Goal: Navigation & Orientation: Find specific page/section

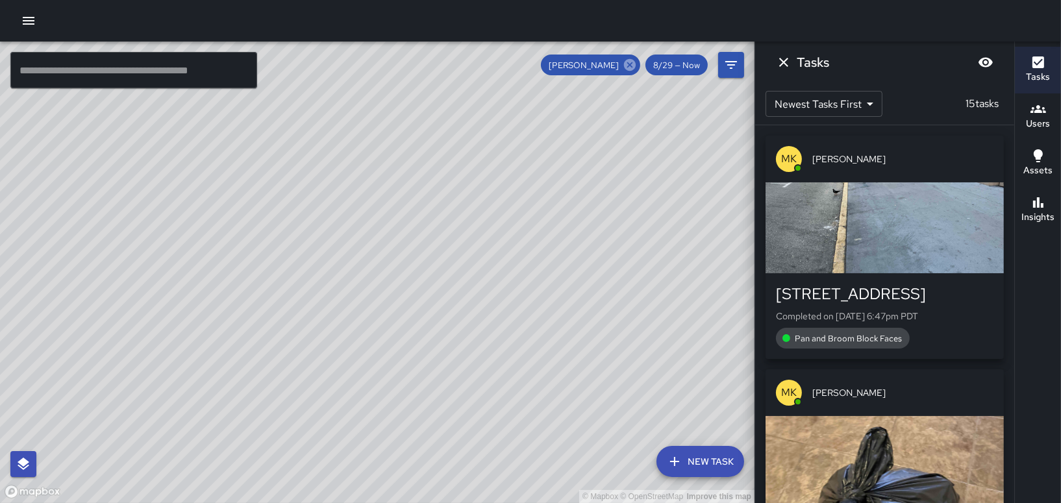
click at [633, 60] on icon at bounding box center [630, 65] width 12 height 12
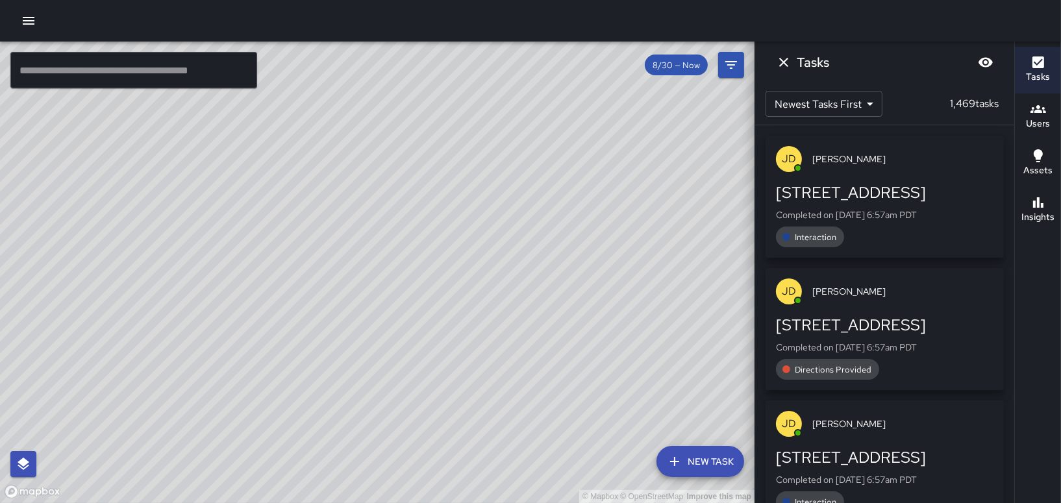
drag, startPoint x: 274, startPoint y: 275, endPoint x: 475, endPoint y: 240, distance: 204.2
click at [475, 240] on div "© Mapbox © OpenStreetMap Improve this map" at bounding box center [377, 273] width 755 height 462
drag, startPoint x: 349, startPoint y: 303, endPoint x: 557, endPoint y: 129, distance: 270.6
click at [555, 134] on div "© Mapbox © OpenStreetMap Improve this map" at bounding box center [377, 273] width 755 height 462
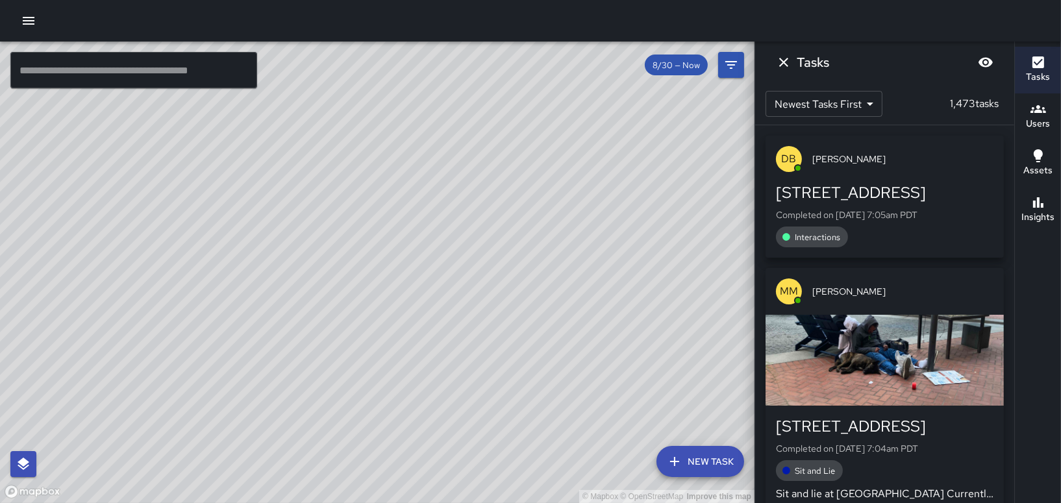
drag, startPoint x: 537, startPoint y: 318, endPoint x: 413, endPoint y: 305, distance: 124.8
click at [402, 306] on div "© Mapbox © OpenStreetMap Improve this map" at bounding box center [377, 273] width 755 height 462
click at [779, 62] on icon "Dismiss" at bounding box center [784, 63] width 16 height 16
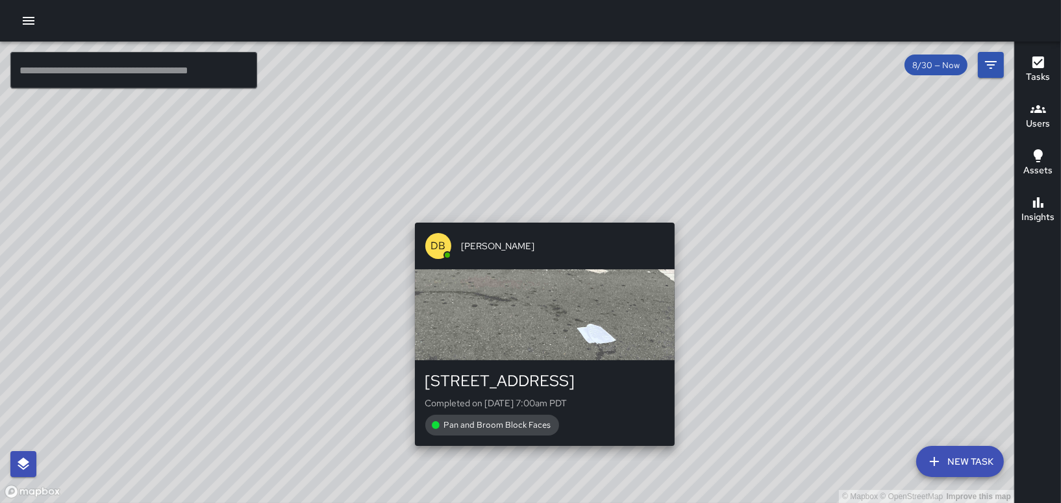
drag, startPoint x: 542, startPoint y: 212, endPoint x: 597, endPoint y: 187, distance: 59.9
click at [597, 187] on div "© Mapbox © OpenStreetMap Improve this map DB [PERSON_NAME] [STREET_ADDRESS] Com…" at bounding box center [507, 273] width 1014 height 462
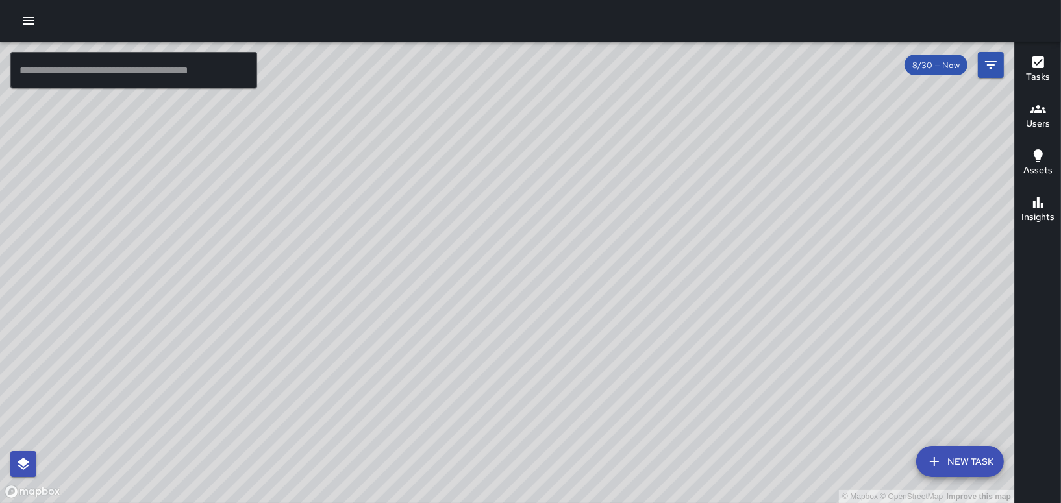
drag, startPoint x: 497, startPoint y: 246, endPoint x: 521, endPoint y: 93, distance: 155.1
click at [508, 116] on div "© Mapbox © OpenStreetMap Improve this map" at bounding box center [507, 273] width 1014 height 462
drag, startPoint x: 700, startPoint y: 256, endPoint x: 540, endPoint y: 406, distance: 219.1
click at [540, 406] on div "© Mapbox © OpenStreetMap Improve this map" at bounding box center [507, 273] width 1014 height 462
drag, startPoint x: 532, startPoint y: 345, endPoint x: 633, endPoint y: 356, distance: 101.9
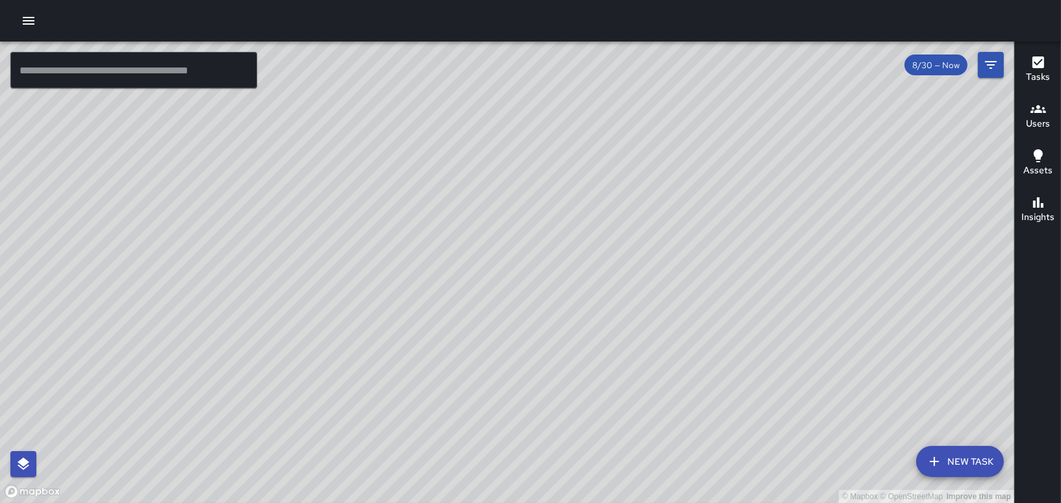
click at [645, 353] on div "© Mapbox © OpenStreetMap Improve this map" at bounding box center [507, 273] width 1014 height 462
drag, startPoint x: 436, startPoint y: 294, endPoint x: 655, endPoint y: 152, distance: 260.1
click at [653, 155] on div "© Mapbox © OpenStreetMap Improve this map" at bounding box center [507, 273] width 1014 height 462
drag, startPoint x: 568, startPoint y: 264, endPoint x: 620, endPoint y: 175, distance: 103.9
click at [612, 186] on div "© Mapbox © OpenStreetMap Improve this map" at bounding box center [507, 273] width 1014 height 462
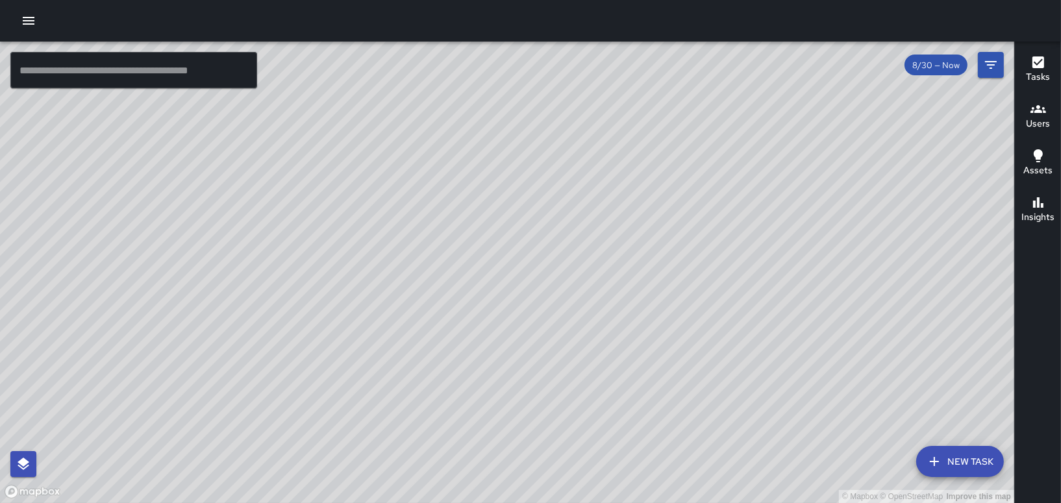
drag, startPoint x: 623, startPoint y: 173, endPoint x: 523, endPoint y: 216, distance: 107.9
click at [524, 216] on div "© Mapbox © OpenStreetMap Improve this map" at bounding box center [507, 273] width 1014 height 462
drag, startPoint x: 631, startPoint y: 132, endPoint x: 494, endPoint y: 264, distance: 190.2
click at [494, 264] on div "© Mapbox © OpenStreetMap Improve this map" at bounding box center [507, 273] width 1014 height 462
drag, startPoint x: 505, startPoint y: 192, endPoint x: 568, endPoint y: 179, distance: 64.3
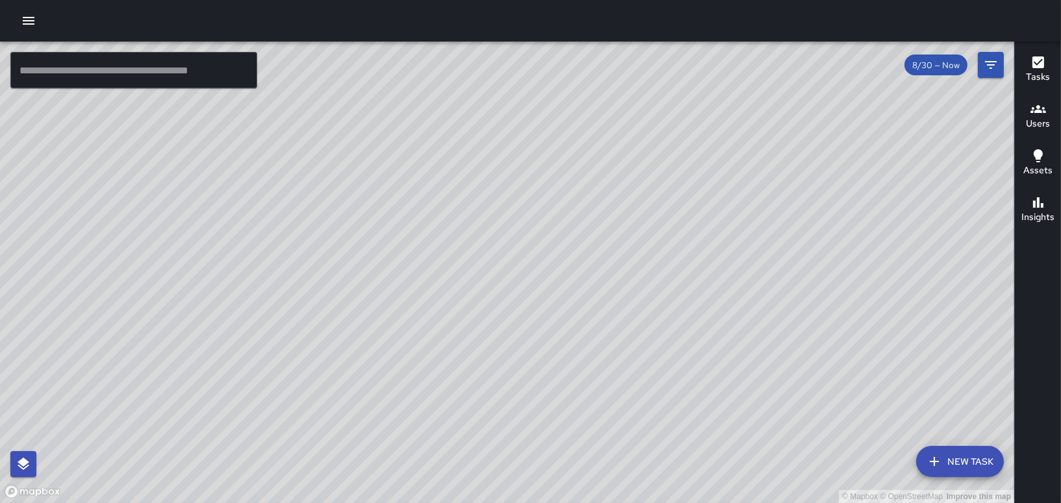
click at [568, 179] on div "© Mapbox © OpenStreetMap Improve this map" at bounding box center [507, 273] width 1014 height 462
drag, startPoint x: 758, startPoint y: 188, endPoint x: 581, endPoint y: 340, distance: 233.5
click at [581, 340] on div "© Mapbox © OpenStreetMap Improve this map" at bounding box center [507, 273] width 1014 height 462
drag, startPoint x: 554, startPoint y: 176, endPoint x: 581, endPoint y: 277, distance: 104.7
click at [581, 277] on div "© Mapbox © OpenStreetMap Improve this map" at bounding box center [507, 273] width 1014 height 462
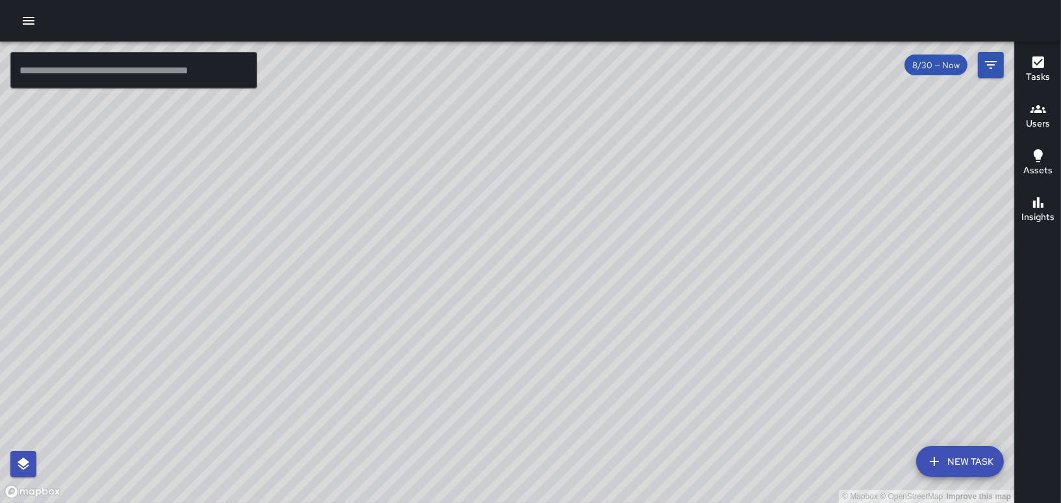
drag, startPoint x: 471, startPoint y: 226, endPoint x: 629, endPoint y: 176, distance: 165.5
click at [629, 176] on div "© Mapbox © OpenStreetMap Improve this map" at bounding box center [507, 273] width 1014 height 462
drag, startPoint x: 623, startPoint y: 271, endPoint x: 547, endPoint y: 2, distance: 280.0
click at [547, 5] on div "© Mapbox © OpenStreetMap Improve this map ​ New Task 8/30 — Now Map Layers Task…" at bounding box center [530, 251] width 1061 height 503
drag, startPoint x: 582, startPoint y: 255, endPoint x: 517, endPoint y: 155, distance: 119.0
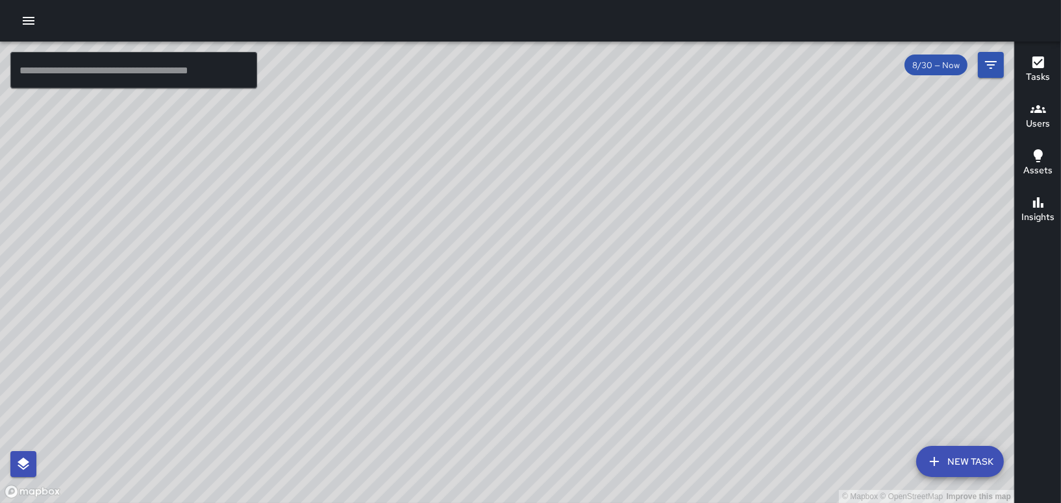
click at [519, 158] on div "© Mapbox © OpenStreetMap Improve this map" at bounding box center [507, 273] width 1014 height 462
drag, startPoint x: 575, startPoint y: 177, endPoint x: 482, endPoint y: 289, distance: 145.7
click at [482, 289] on div "© Mapbox © OpenStreetMap Improve this map" at bounding box center [507, 273] width 1014 height 462
drag, startPoint x: 375, startPoint y: 173, endPoint x: 658, endPoint y: 407, distance: 367.1
click at [662, 429] on div "© Mapbox © OpenStreetMap Improve this map" at bounding box center [507, 273] width 1014 height 462
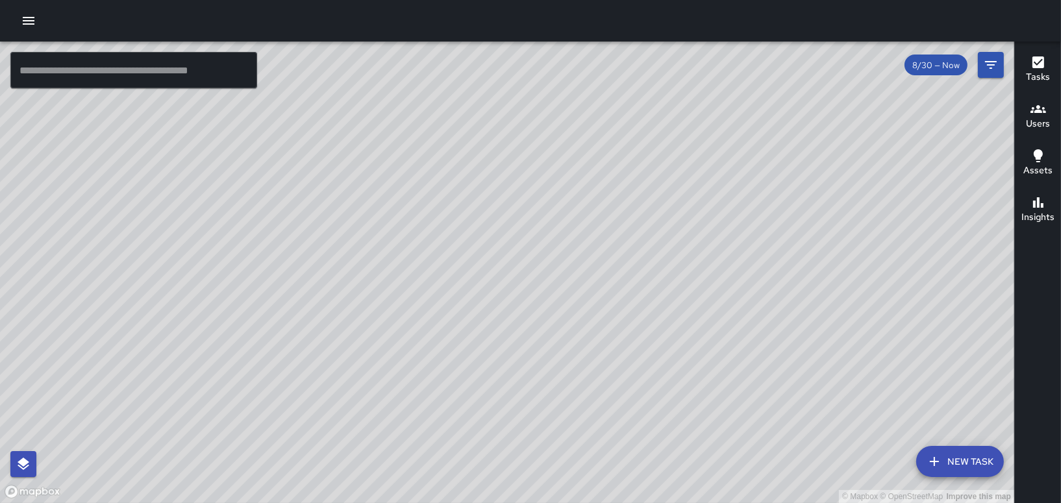
drag, startPoint x: 699, startPoint y: 231, endPoint x: 181, endPoint y: 117, distance: 530.0
click at [183, 117] on div "© Mapbox © OpenStreetMap Improve this map" at bounding box center [507, 273] width 1014 height 462
drag, startPoint x: 294, startPoint y: 249, endPoint x: 291, endPoint y: 239, distance: 10.9
click at [291, 240] on div "© Mapbox © OpenStreetMap Improve this map" at bounding box center [507, 273] width 1014 height 462
drag, startPoint x: 508, startPoint y: 186, endPoint x: 453, endPoint y: 375, distance: 196.2
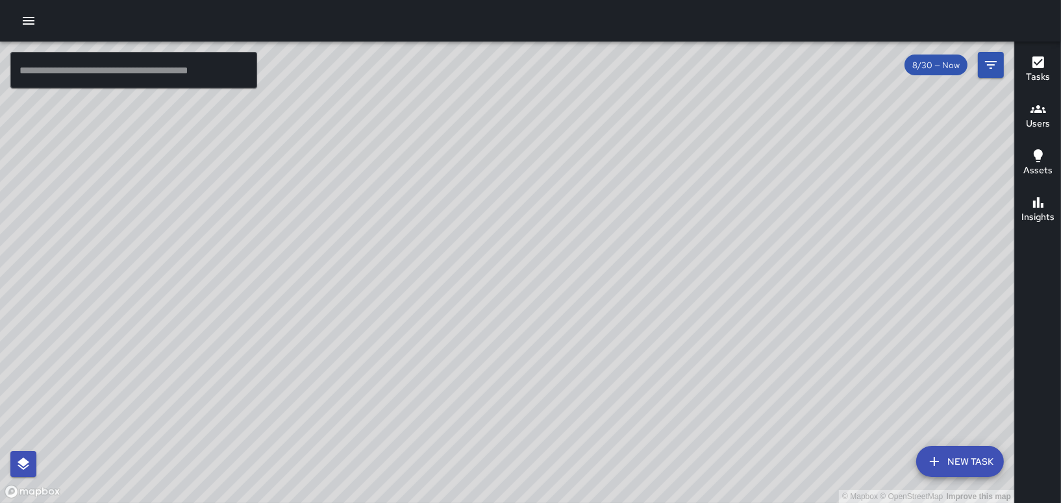
click at [453, 375] on div "© Mapbox © OpenStreetMap Improve this map" at bounding box center [507, 273] width 1014 height 462
drag, startPoint x: 260, startPoint y: 149, endPoint x: 781, endPoint y: 55, distance: 529.3
click at [781, 55] on div "© Mapbox © OpenStreetMap Improve this map" at bounding box center [507, 273] width 1014 height 462
drag, startPoint x: 488, startPoint y: 332, endPoint x: 414, endPoint y: 233, distance: 123.4
click at [418, 237] on div "© Mapbox © OpenStreetMap Improve this map" at bounding box center [507, 273] width 1014 height 462
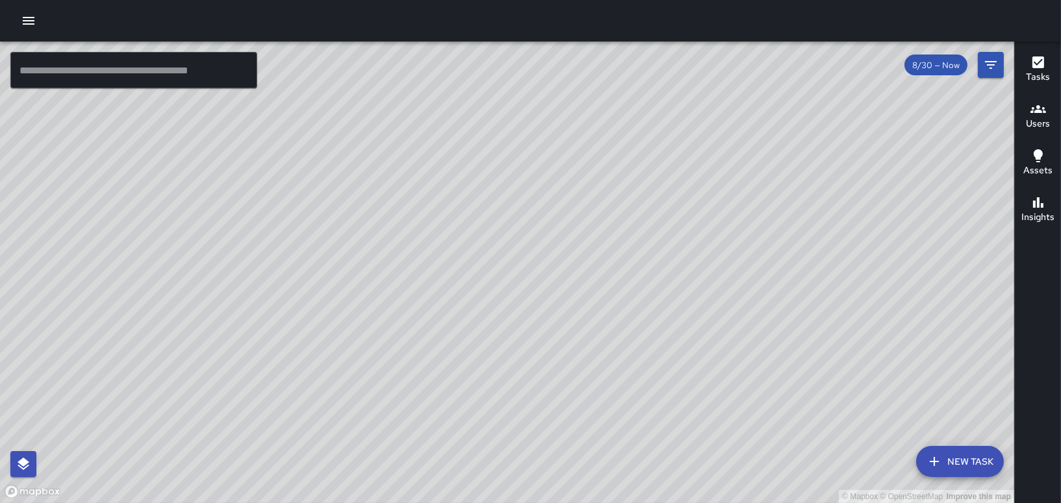
drag, startPoint x: 363, startPoint y: 191, endPoint x: 290, endPoint y: 129, distance: 95.9
click at [294, 133] on div "© Mapbox © OpenStreetMap Improve this map" at bounding box center [507, 273] width 1014 height 462
drag, startPoint x: 401, startPoint y: 229, endPoint x: 219, endPoint y: 142, distance: 201.9
click at [217, 142] on div "© Mapbox © OpenStreetMap Improve this map" at bounding box center [507, 273] width 1014 height 462
drag, startPoint x: 386, startPoint y: 180, endPoint x: 203, endPoint y: 257, distance: 198.8
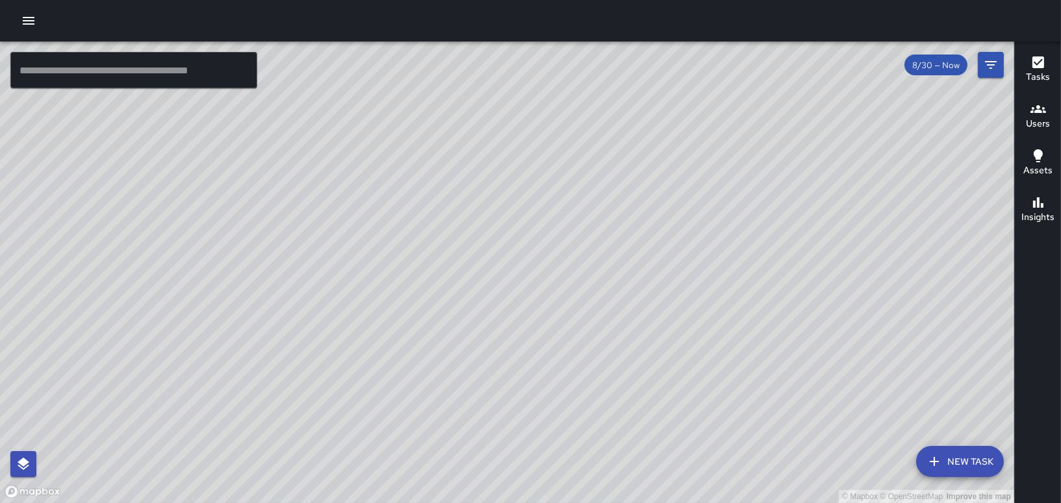
click at [203, 257] on div "© Mapbox © OpenStreetMap Improve this map" at bounding box center [507, 273] width 1014 height 462
drag, startPoint x: 260, startPoint y: 161, endPoint x: 460, endPoint y: 136, distance: 201.5
click at [460, 136] on div "© Mapbox © OpenStreetMap Improve this map" at bounding box center [507, 273] width 1014 height 462
drag, startPoint x: 551, startPoint y: 137, endPoint x: 108, endPoint y: 322, distance: 480.6
click at [98, 323] on div "© Mapbox © OpenStreetMap Improve this map" at bounding box center [507, 273] width 1014 height 462
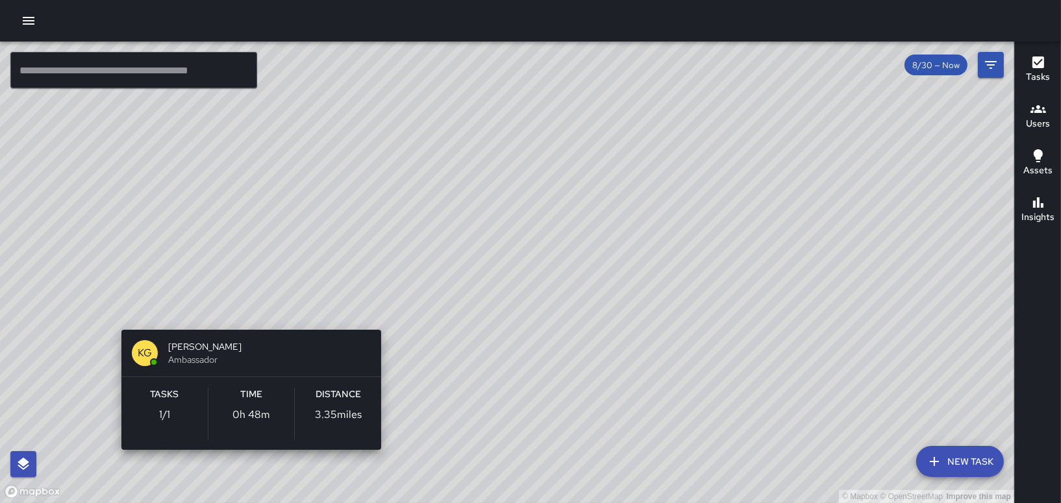
drag, startPoint x: 227, startPoint y: 144, endPoint x: 248, endPoint y: 314, distance: 170.8
click at [248, 314] on div "© Mapbox © OpenStreetMap Improve this map KG [PERSON_NAME] Ambassador Tasks 1 /…" at bounding box center [507, 273] width 1014 height 462
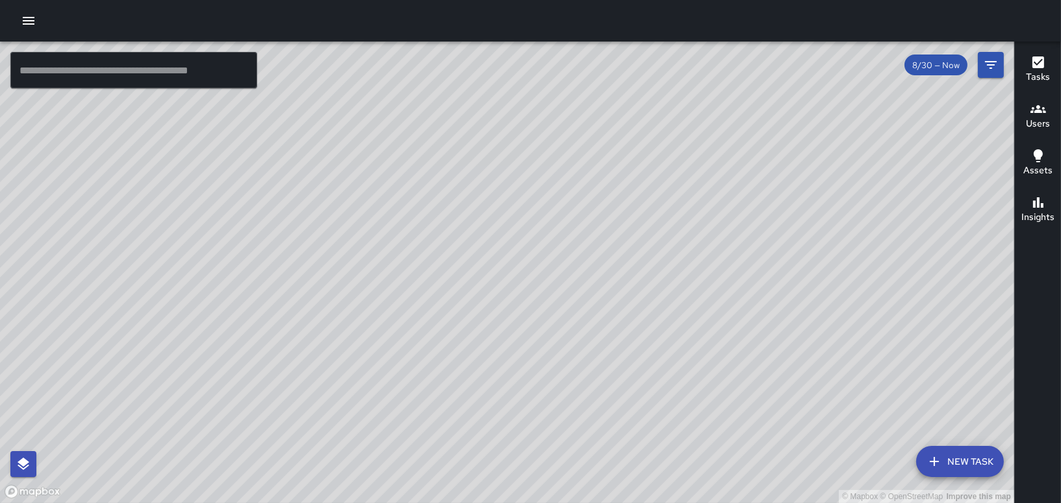
drag, startPoint x: 304, startPoint y: 336, endPoint x: 462, endPoint y: 191, distance: 215.1
click at [459, 194] on div "© Mapbox © OpenStreetMap Improve this map" at bounding box center [507, 273] width 1014 height 462
drag, startPoint x: 358, startPoint y: 169, endPoint x: 529, endPoint y: 194, distance: 172.6
click at [528, 194] on div "© Mapbox © OpenStreetMap Improve this map" at bounding box center [507, 273] width 1014 height 462
drag, startPoint x: 386, startPoint y: 162, endPoint x: 437, endPoint y: 122, distance: 65.2
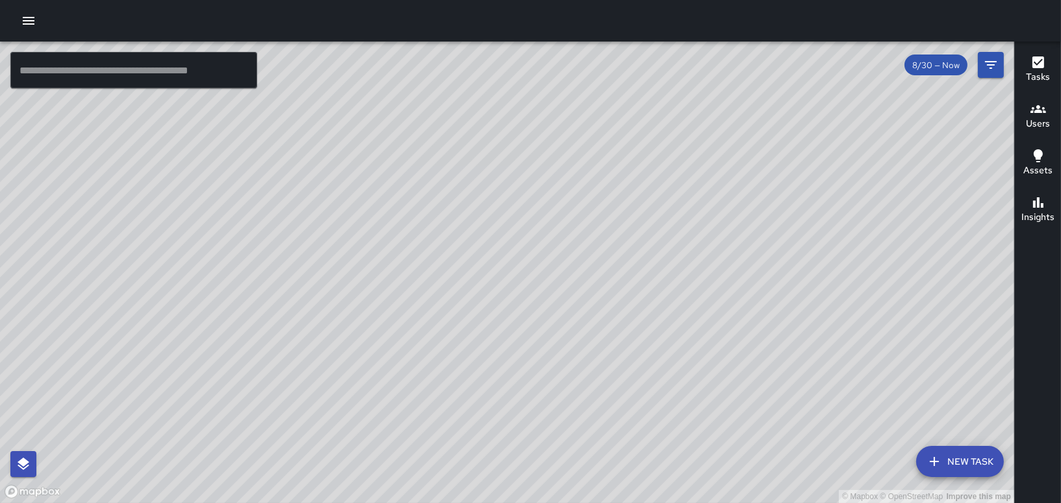
click at [419, 138] on div "© Mapbox © OpenStreetMap Improve this map" at bounding box center [507, 273] width 1014 height 462
drag, startPoint x: 610, startPoint y: 196, endPoint x: 412, endPoint y: 258, distance: 207.6
click at [436, 256] on div "© Mapbox © OpenStreetMap Improve this map" at bounding box center [507, 273] width 1014 height 462
drag, startPoint x: 508, startPoint y: 160, endPoint x: 594, endPoint y: 159, distance: 85.7
click at [590, 159] on div "© Mapbox © OpenStreetMap Improve this map" at bounding box center [507, 273] width 1014 height 462
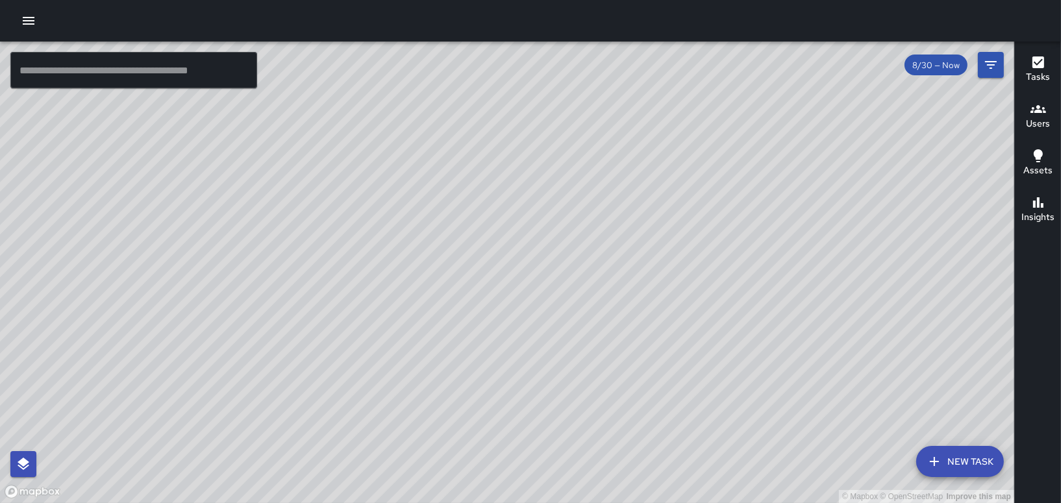
drag, startPoint x: 628, startPoint y: 155, endPoint x: 588, endPoint y: 164, distance: 41.4
click at [589, 164] on div "© Mapbox © OpenStreetMap Improve this map" at bounding box center [507, 273] width 1014 height 462
click at [422, 242] on div "© Mapbox © OpenStreetMap Improve this map" at bounding box center [507, 273] width 1014 height 462
drag, startPoint x: 720, startPoint y: 168, endPoint x: 537, endPoint y: 253, distance: 202.2
click at [534, 256] on div "© Mapbox © OpenStreetMap Improve this map" at bounding box center [507, 273] width 1014 height 462
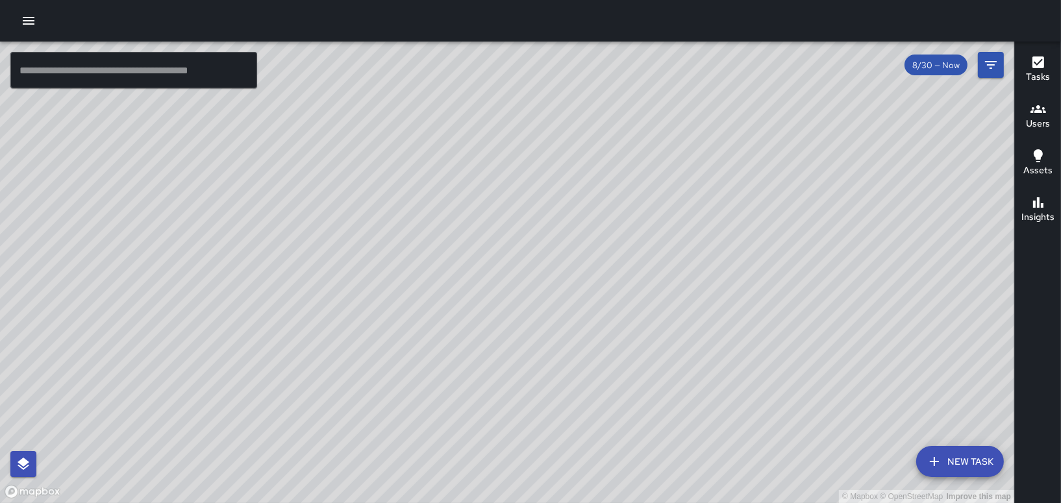
drag, startPoint x: 503, startPoint y: 295, endPoint x: 710, endPoint y: 203, distance: 226.1
click at [704, 207] on div "© Mapbox © OpenStreetMap Improve this map" at bounding box center [507, 273] width 1014 height 462
drag, startPoint x: 545, startPoint y: 192, endPoint x: 753, endPoint y: 129, distance: 217.1
click at [753, 129] on div "© Mapbox © OpenStreetMap Improve this map" at bounding box center [507, 273] width 1014 height 462
drag, startPoint x: 456, startPoint y: 266, endPoint x: 608, endPoint y: 240, distance: 154.8
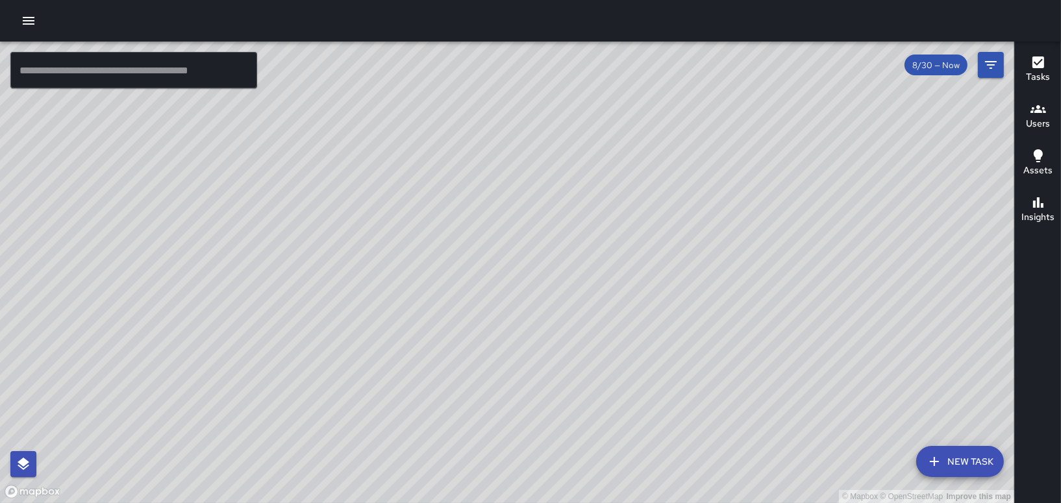
click at [608, 240] on div "© Mapbox © OpenStreetMap Improve this map" at bounding box center [507, 273] width 1014 height 462
drag, startPoint x: 532, startPoint y: 189, endPoint x: 540, endPoint y: 223, distance: 35.1
click at [501, 314] on div "© Mapbox © OpenStreetMap Improve this map" at bounding box center [507, 273] width 1014 height 462
drag, startPoint x: 825, startPoint y: 364, endPoint x: 549, endPoint y: 292, distance: 285.2
click at [553, 295] on div "© Mapbox © OpenStreetMap Improve this map" at bounding box center [507, 273] width 1014 height 462
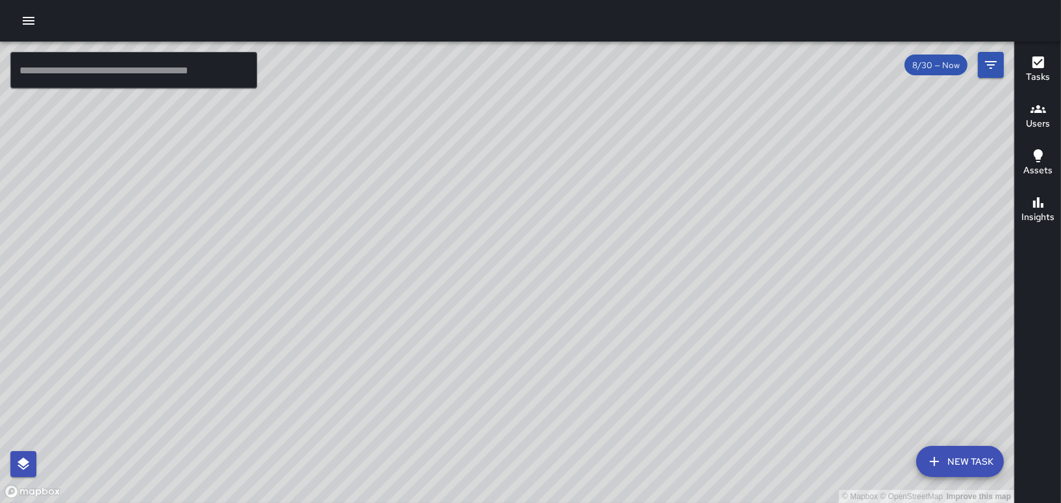
drag, startPoint x: 593, startPoint y: 344, endPoint x: 513, endPoint y: 231, distance: 138.4
click at [514, 231] on div "© Mapbox © OpenStreetMap Improve this map" at bounding box center [507, 273] width 1014 height 462
drag, startPoint x: 533, startPoint y: 221, endPoint x: 568, endPoint y: 313, distance: 97.8
click at [568, 313] on div "© Mapbox © OpenStreetMap Improve this map" at bounding box center [507, 273] width 1014 height 462
drag, startPoint x: 426, startPoint y: 303, endPoint x: 569, endPoint y: 288, distance: 144.3
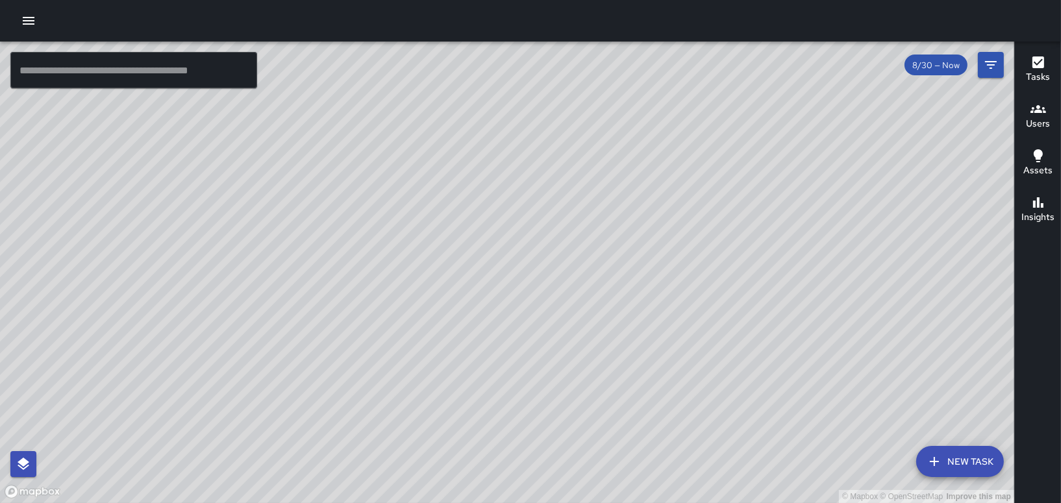
click at [542, 295] on div "© Mapbox © OpenStreetMap Improve this map" at bounding box center [507, 273] width 1014 height 462
drag, startPoint x: 708, startPoint y: 242, endPoint x: 562, endPoint y: 315, distance: 162.9
click at [569, 312] on div "© Mapbox © OpenStreetMap Improve this map" at bounding box center [507, 273] width 1014 height 462
drag, startPoint x: 632, startPoint y: 334, endPoint x: 603, endPoint y: 242, distance: 96.7
click at [605, 249] on div "© Mapbox © OpenStreetMap Improve this map" at bounding box center [507, 273] width 1014 height 462
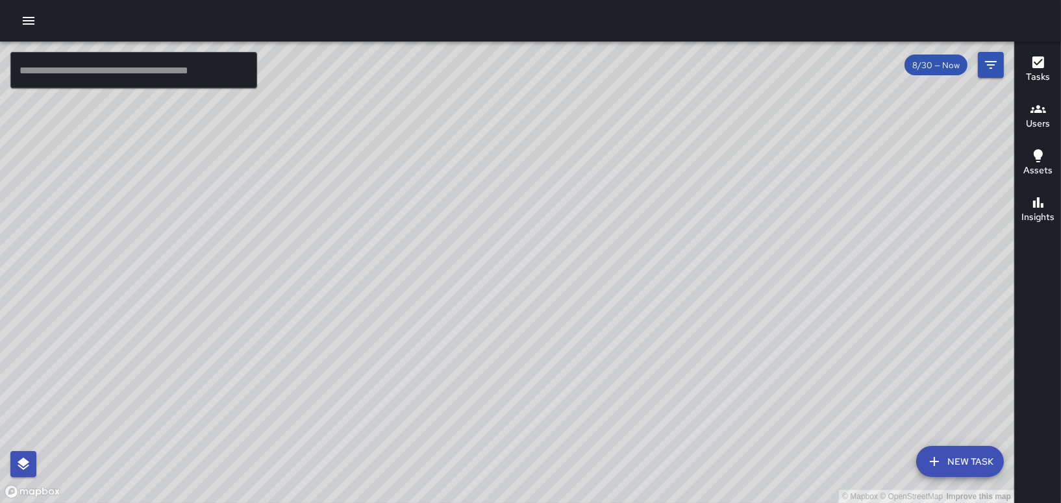
drag, startPoint x: 612, startPoint y: 268, endPoint x: 616, endPoint y: 326, distance: 57.9
click at [616, 326] on div "© Mapbox © OpenStreetMap Improve this map" at bounding box center [507, 273] width 1014 height 462
drag, startPoint x: 138, startPoint y: 294, endPoint x: 451, endPoint y: 231, distance: 319.8
click at [449, 232] on div "© Mapbox © OpenStreetMap Improve this map" at bounding box center [507, 273] width 1014 height 462
drag, startPoint x: 282, startPoint y: 272, endPoint x: 364, endPoint y: 186, distance: 118.5
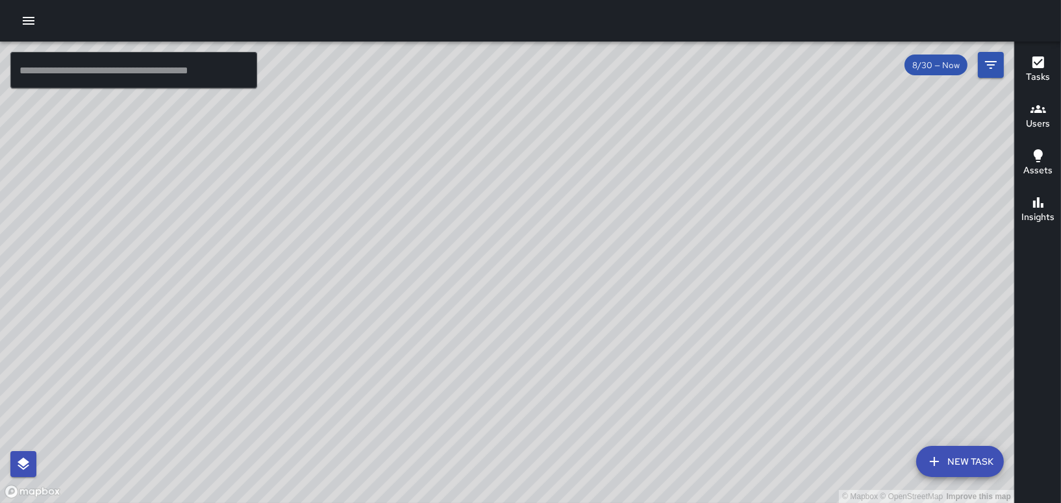
click at [360, 197] on div "© Mapbox © OpenStreetMap Improve this map" at bounding box center [507, 273] width 1014 height 462
drag, startPoint x: 564, startPoint y: 157, endPoint x: 336, endPoint y: 173, distance: 229.2
click at [339, 173] on div "© Mapbox © OpenStreetMap Improve this map" at bounding box center [507, 273] width 1014 height 462
drag, startPoint x: 842, startPoint y: 166, endPoint x: 657, endPoint y: 192, distance: 186.9
click at [660, 197] on div "© Mapbox © OpenStreetMap Improve this map" at bounding box center [507, 273] width 1014 height 462
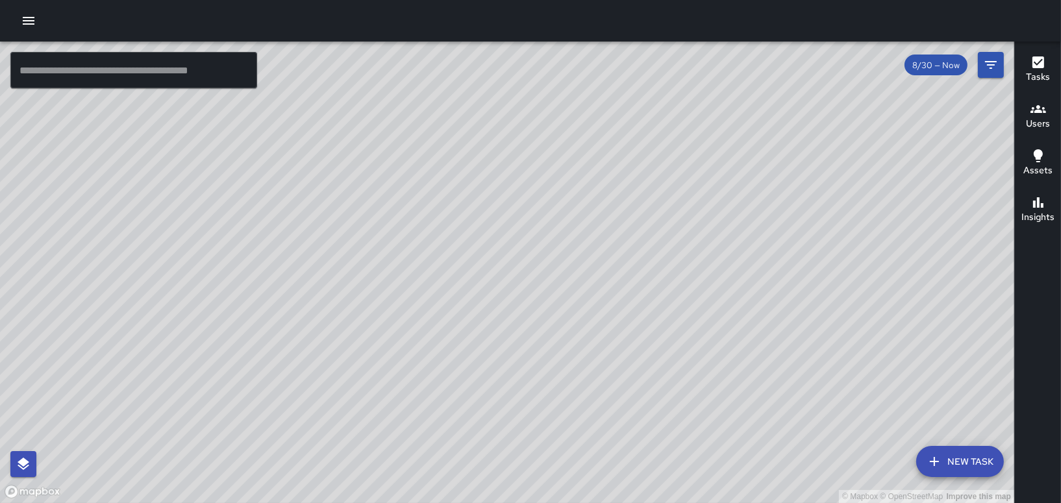
drag, startPoint x: 286, startPoint y: 224, endPoint x: 516, endPoint y: 150, distance: 240.9
click at [486, 154] on div "© Mapbox © OpenStreetMap Improve this map" at bounding box center [507, 273] width 1014 height 462
drag, startPoint x: 686, startPoint y: 179, endPoint x: 603, endPoint y: 295, distance: 142.9
click at [603, 295] on div "© Mapbox © OpenStreetMap Improve this map" at bounding box center [507, 273] width 1014 height 462
click at [21, 20] on icon "button" at bounding box center [29, 21] width 16 height 16
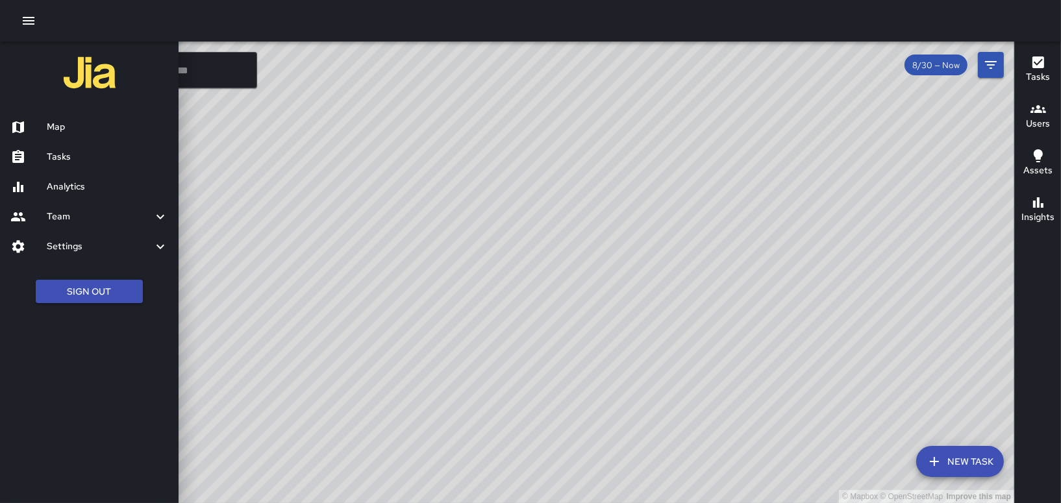
click at [99, 160] on h6 "Tasks" at bounding box center [107, 157] width 121 height 14
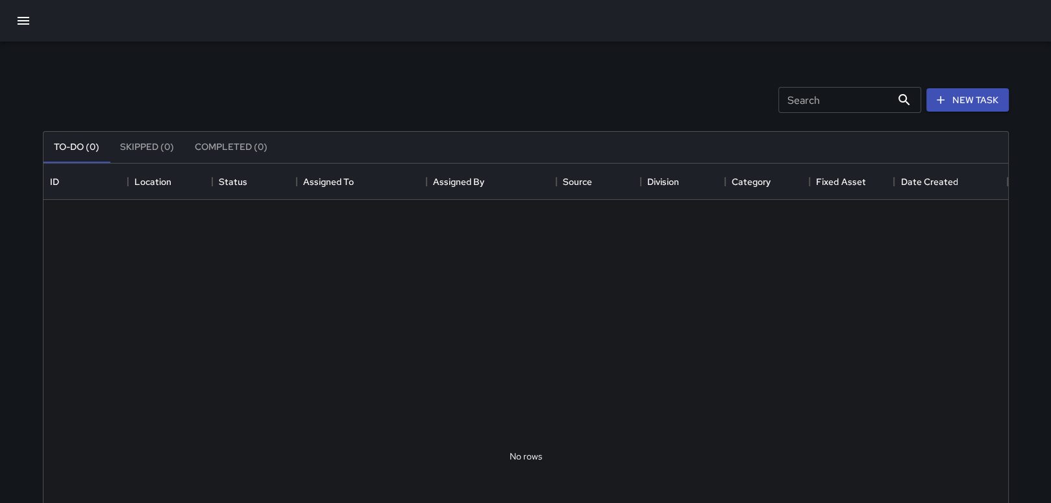
scroll to position [540, 955]
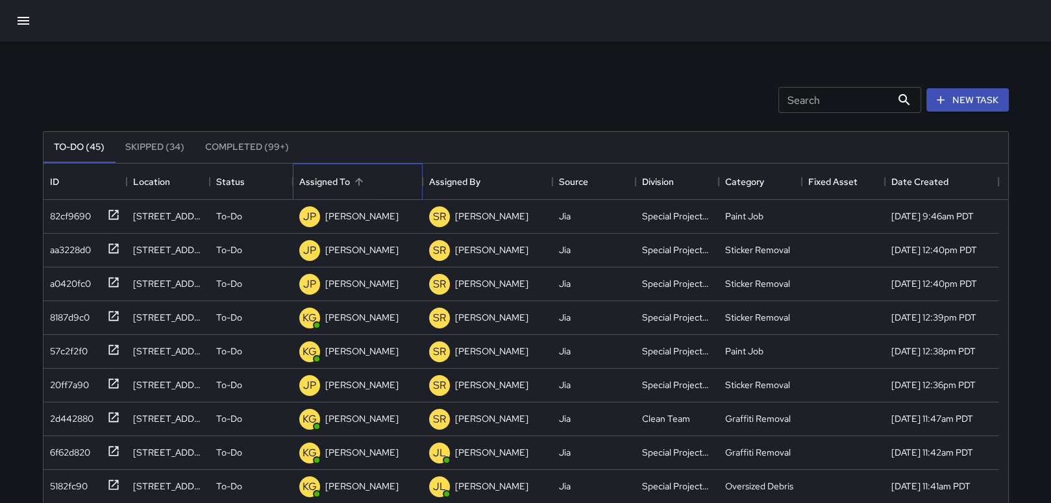
click at [350, 184] on div "Assigned To" at bounding box center [359, 182] width 18 height 18
click at [350, 188] on div "Assigned To" at bounding box center [359, 182] width 18 height 18
click at [271, 217] on icon at bounding box center [279, 217] width 16 height 16
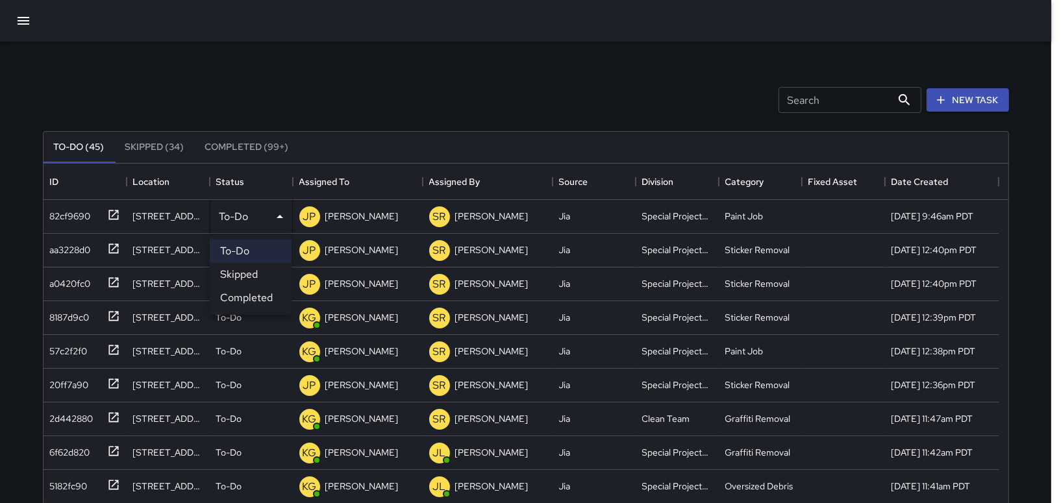
click at [326, 216] on div at bounding box center [530, 251] width 1061 height 503
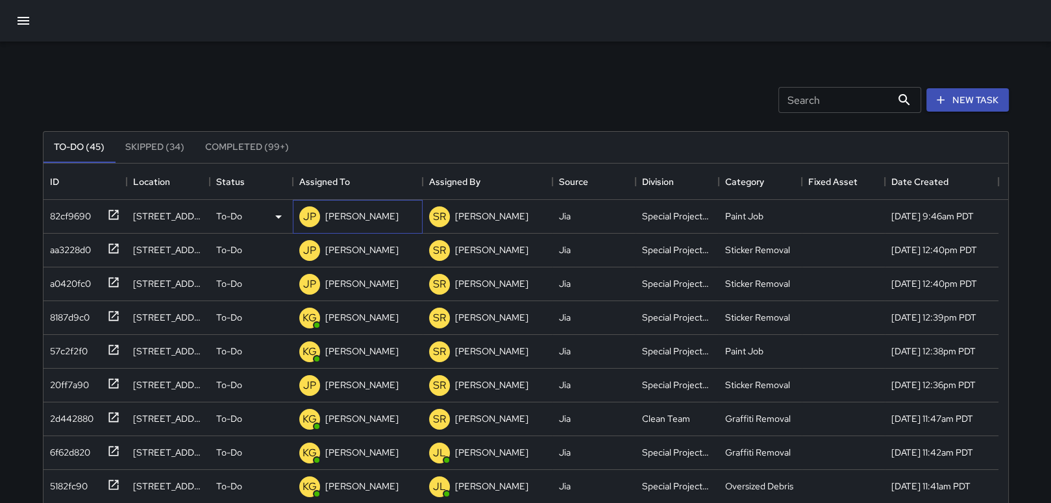
click at [326, 216] on p "[PERSON_NAME]" at bounding box center [361, 216] width 73 height 13
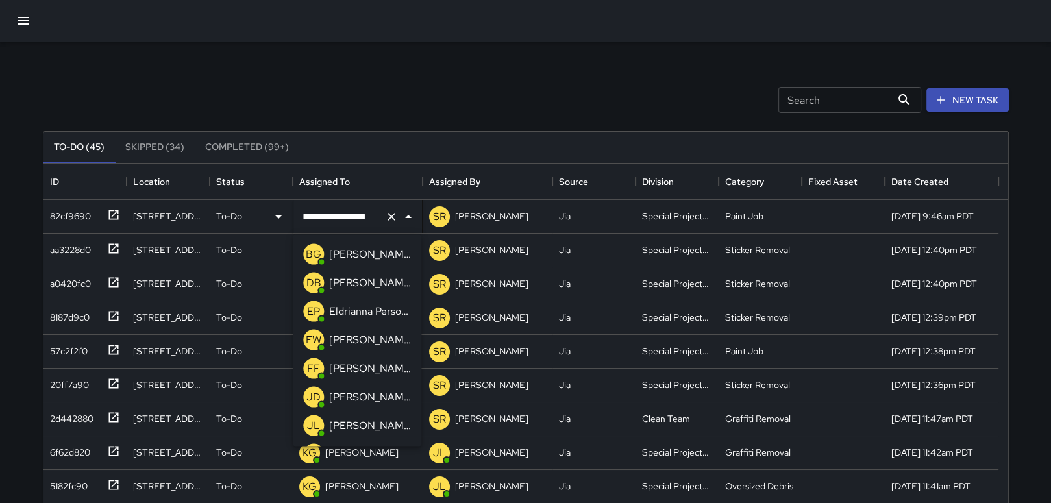
scroll to position [879, 0]
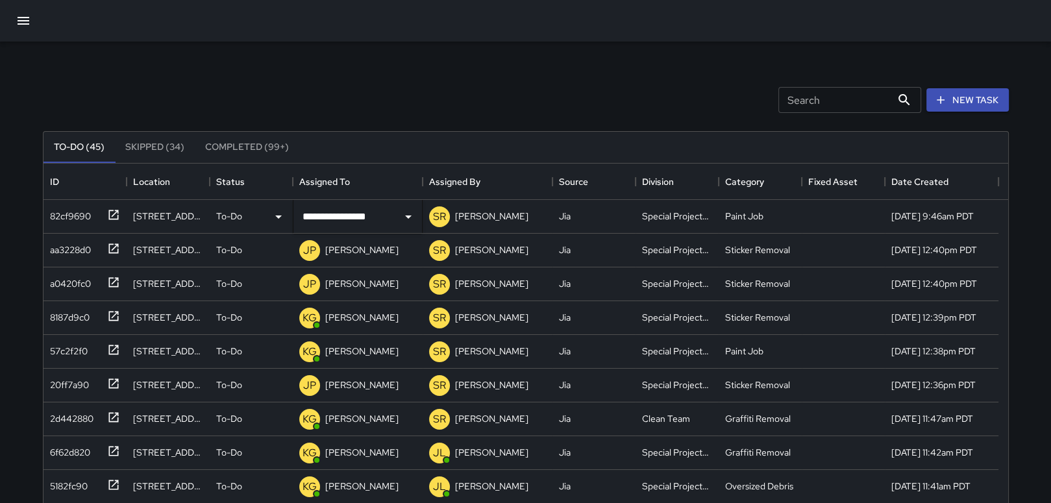
click at [272, 98] on div "Search Search New Task" at bounding box center [525, 100] width 971 height 68
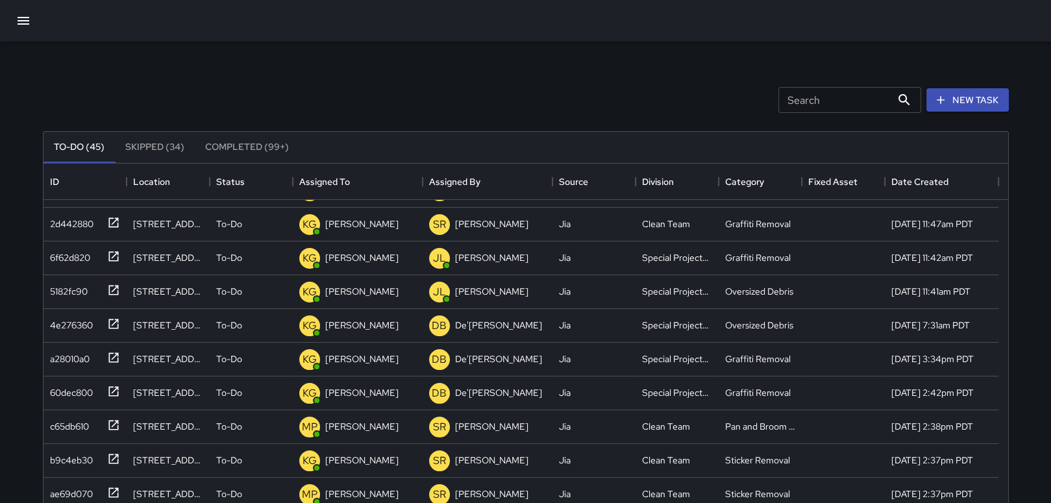
scroll to position [0, 0]
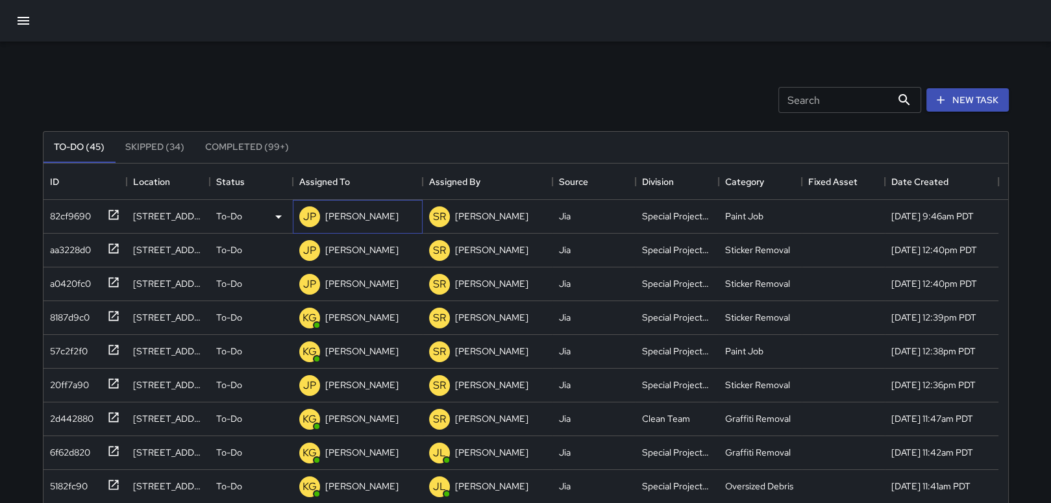
click at [364, 223] on div "[PERSON_NAME]" at bounding box center [362, 216] width 79 height 18
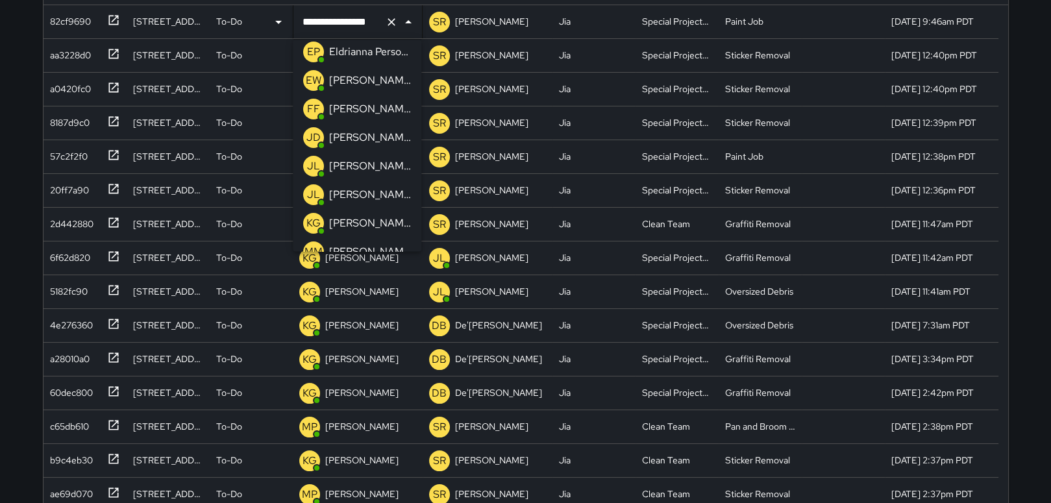
scroll to position [130, 0]
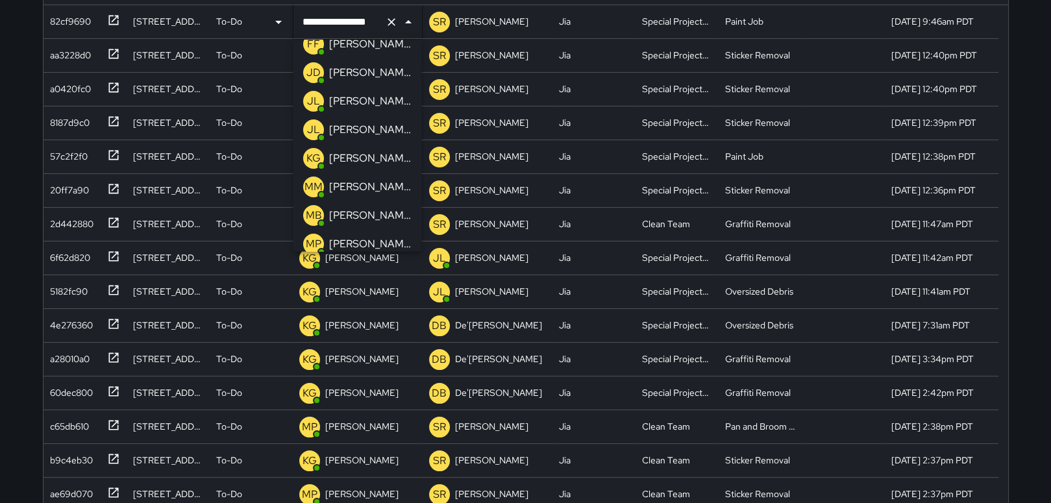
click at [353, 158] on p "[PERSON_NAME]" at bounding box center [370, 159] width 82 height 16
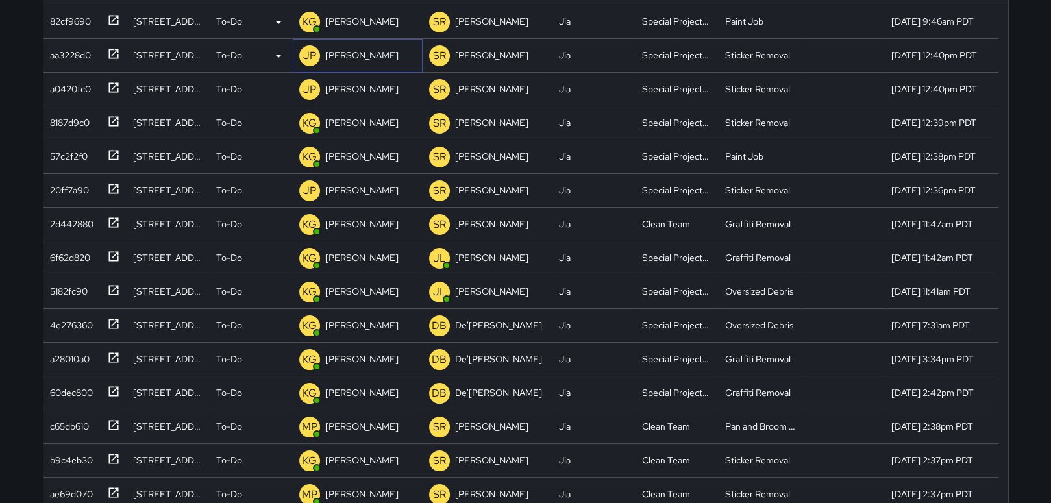
click at [361, 60] on p "[PERSON_NAME]" at bounding box center [361, 55] width 73 height 13
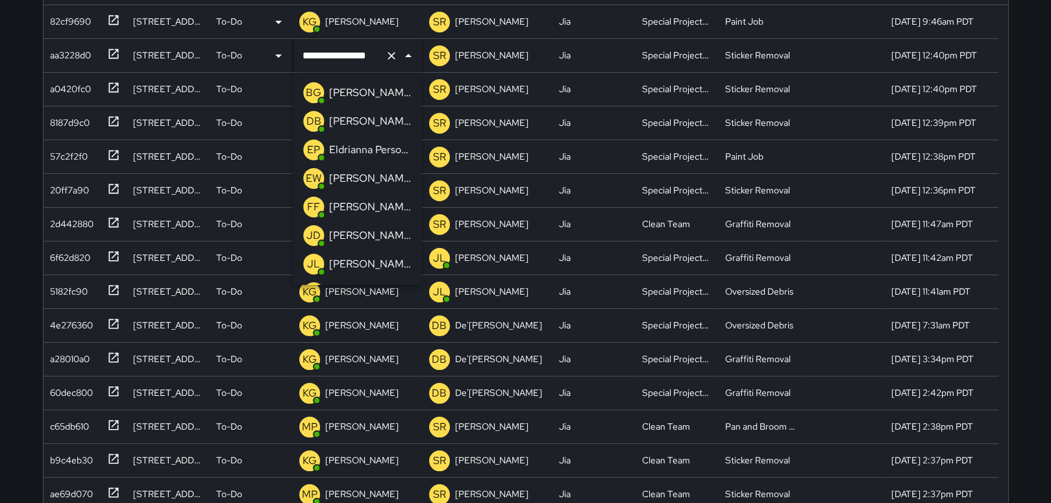
scroll to position [879, 0]
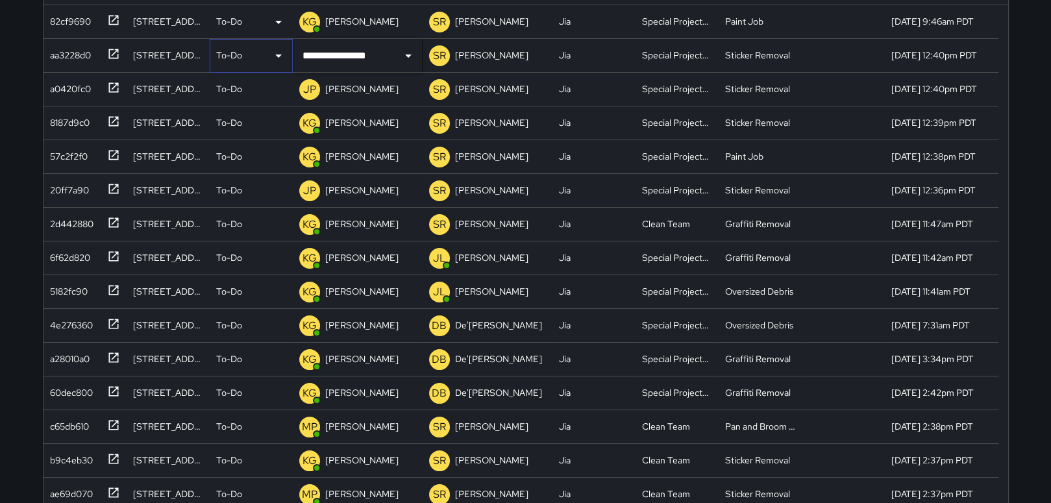
click at [274, 66] on div "To-Do" at bounding box center [251, 56] width 83 height 34
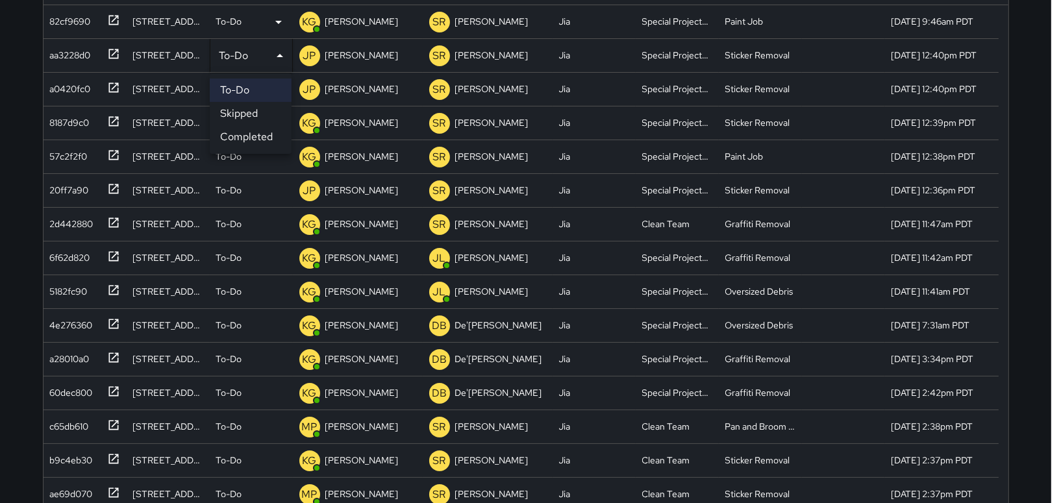
click at [379, 53] on div at bounding box center [530, 251] width 1061 height 503
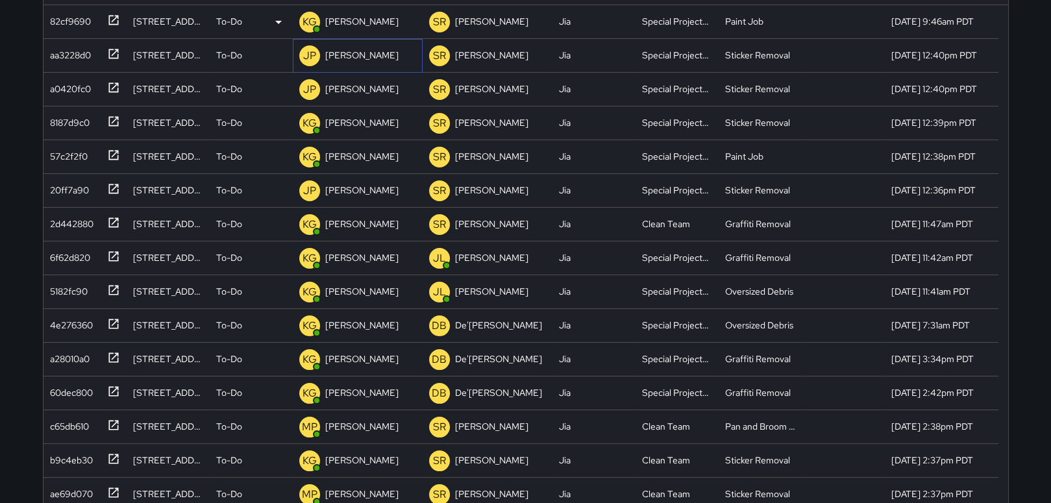
click at [373, 55] on p "[PERSON_NAME]" at bounding box center [361, 55] width 73 height 13
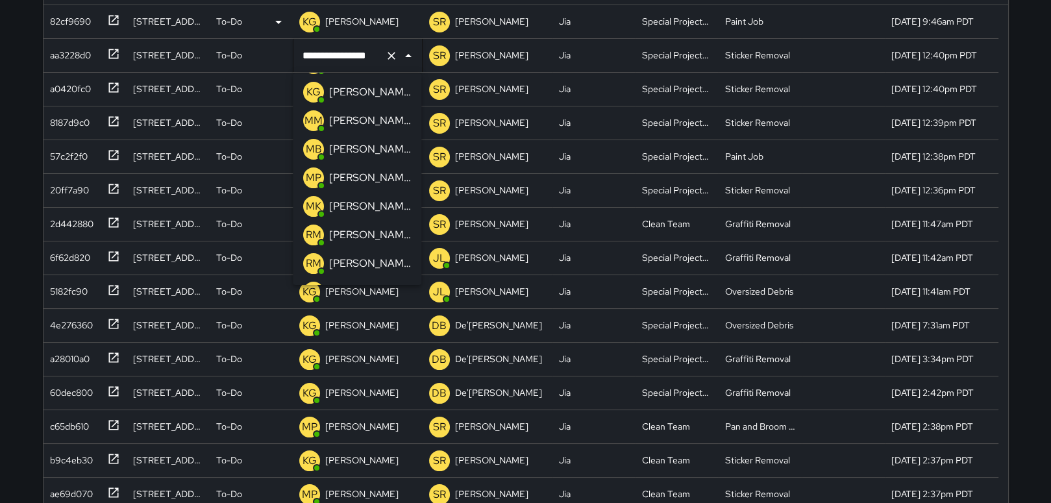
scroll to position [164, 0]
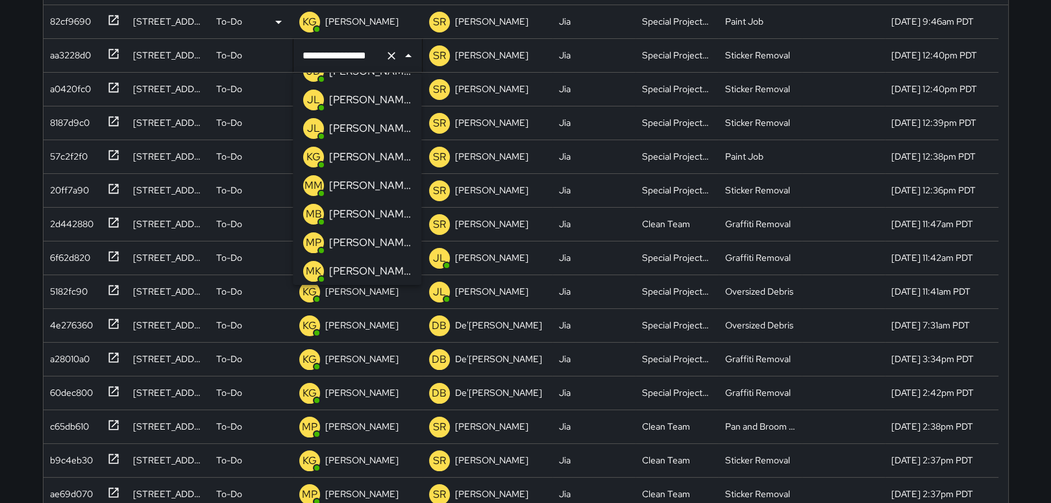
click at [356, 164] on div "[PERSON_NAME]" at bounding box center [370, 157] width 87 height 21
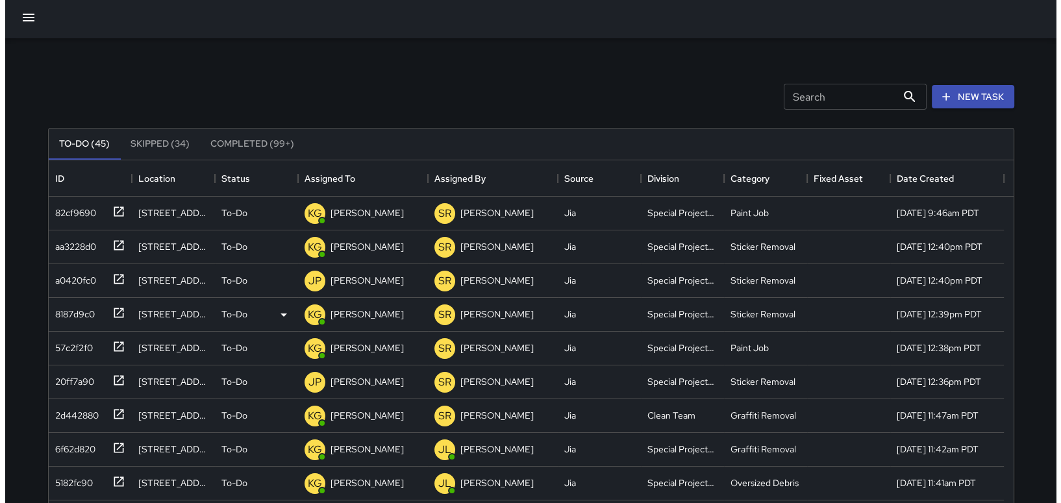
scroll to position [0, 0]
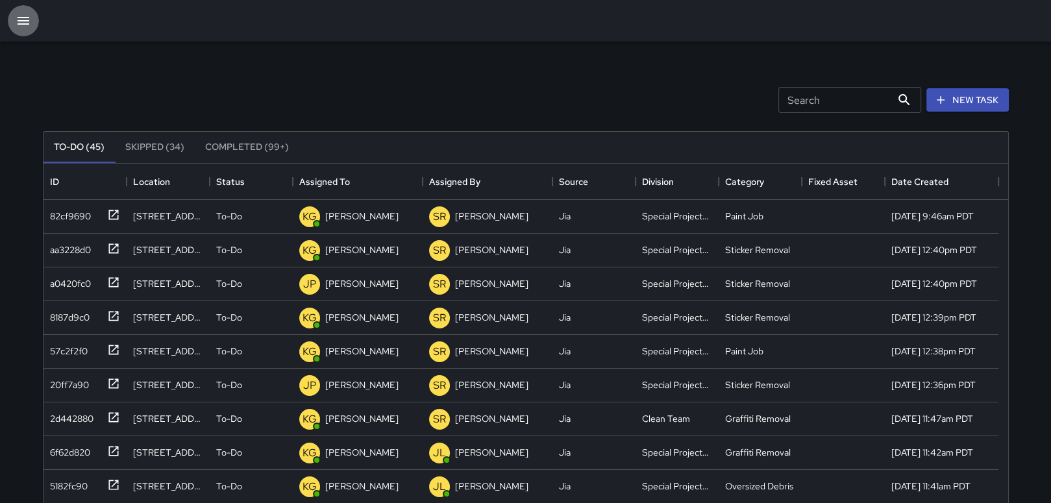
click at [31, 25] on icon "button" at bounding box center [24, 21] width 16 height 16
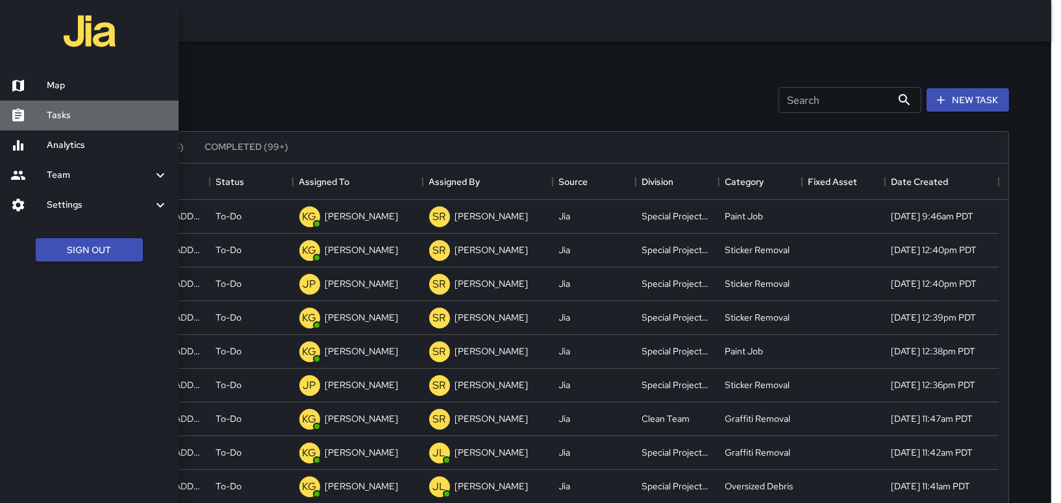
click at [58, 121] on h6 "Tasks" at bounding box center [107, 115] width 121 height 14
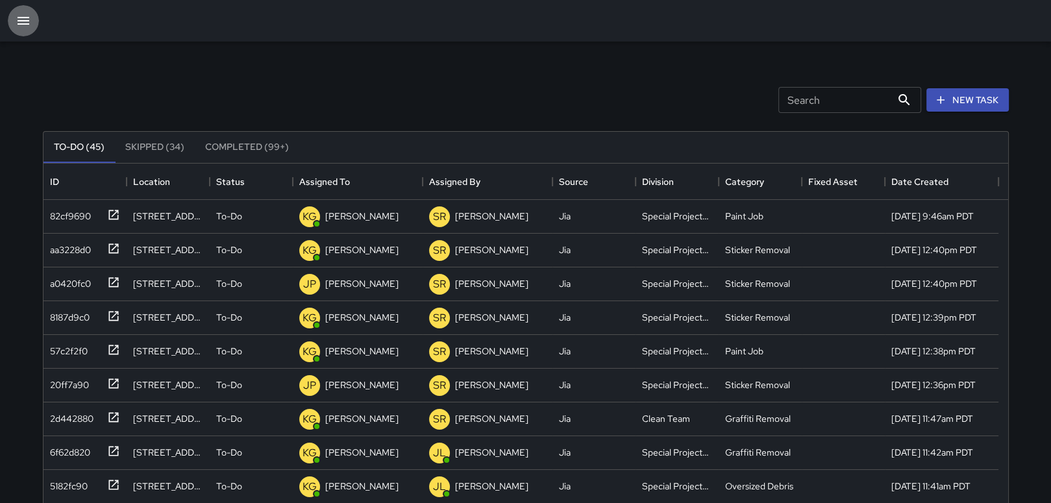
click at [17, 17] on icon "button" at bounding box center [24, 21] width 16 height 16
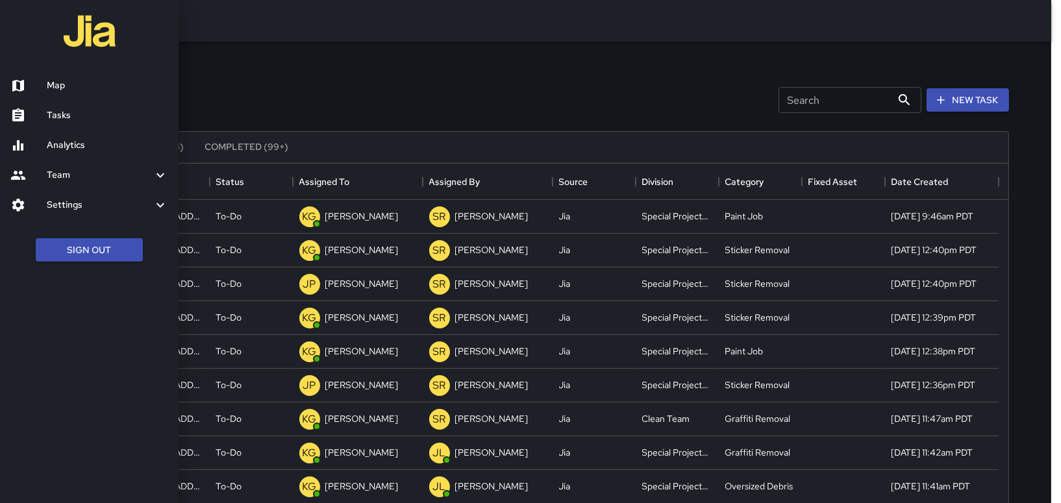
click at [77, 176] on h6 "Team" at bounding box center [100, 175] width 106 height 14
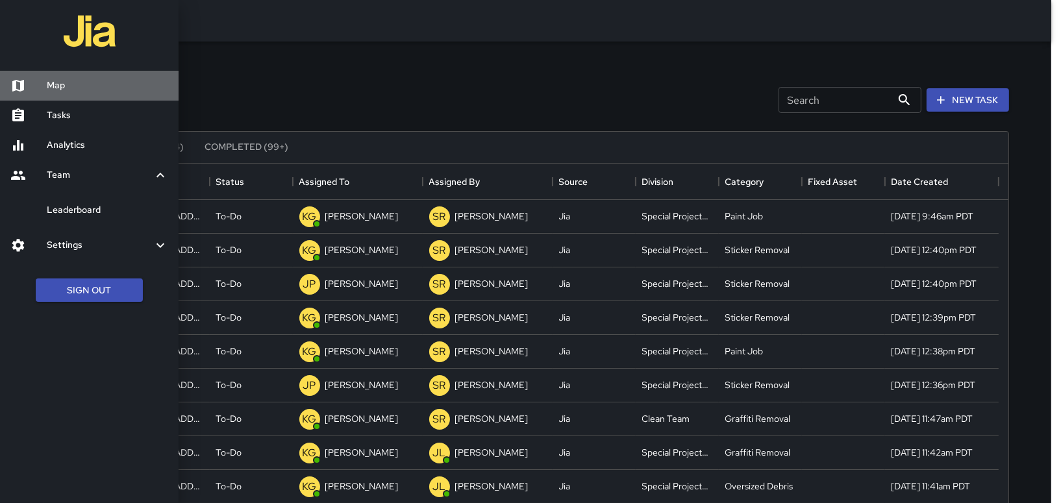
click at [65, 88] on h6 "Map" at bounding box center [107, 86] width 121 height 14
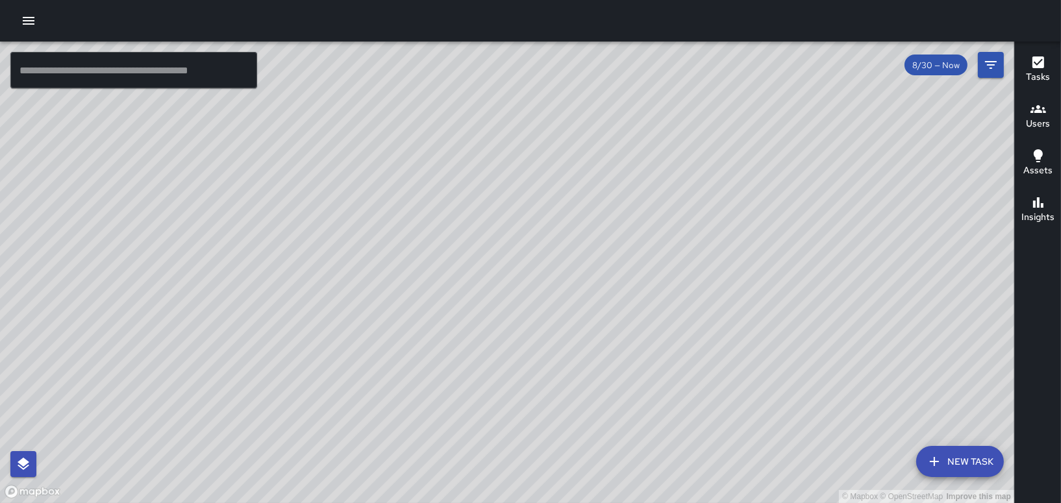
drag, startPoint x: 421, startPoint y: 245, endPoint x: 661, endPoint y: 231, distance: 240.7
click at [665, 231] on div "© Mapbox © OpenStreetMap Improve this map" at bounding box center [507, 273] width 1014 height 462
drag, startPoint x: 738, startPoint y: 351, endPoint x: 702, endPoint y: 186, distance: 169.5
click at [702, 186] on div "© Mapbox © OpenStreetMap Improve this map" at bounding box center [507, 273] width 1014 height 462
drag, startPoint x: 681, startPoint y: 259, endPoint x: 547, endPoint y: 330, distance: 151.3
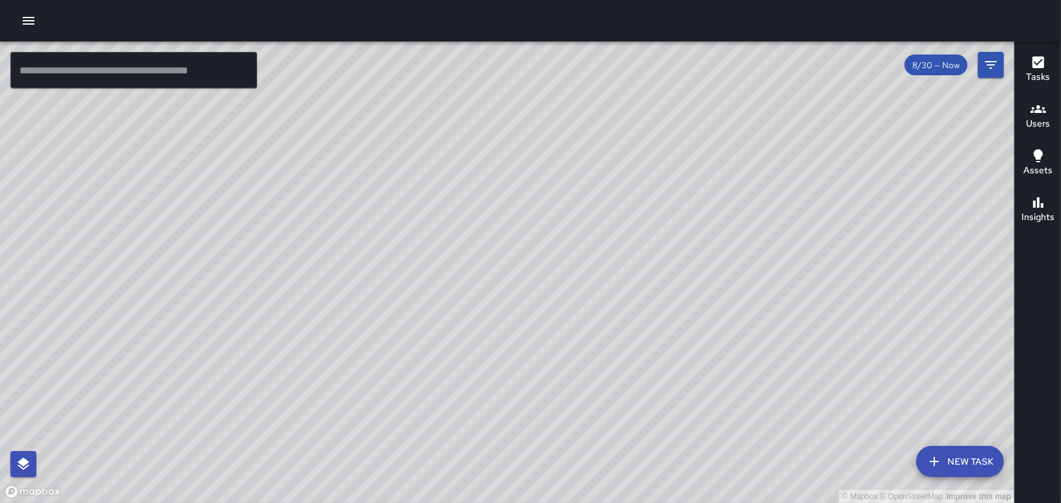
click at [547, 330] on div "© Mapbox © OpenStreetMap Improve this map" at bounding box center [507, 273] width 1014 height 462
drag, startPoint x: 699, startPoint y: 150, endPoint x: 431, endPoint y: 235, distance: 281.4
click at [433, 231] on div "© Mapbox © OpenStreetMap Improve this map" at bounding box center [507, 273] width 1014 height 462
drag, startPoint x: 498, startPoint y: 181, endPoint x: 777, endPoint y: 77, distance: 297.9
click at [764, 80] on div "© Mapbox © OpenStreetMap Improve this map" at bounding box center [507, 273] width 1014 height 462
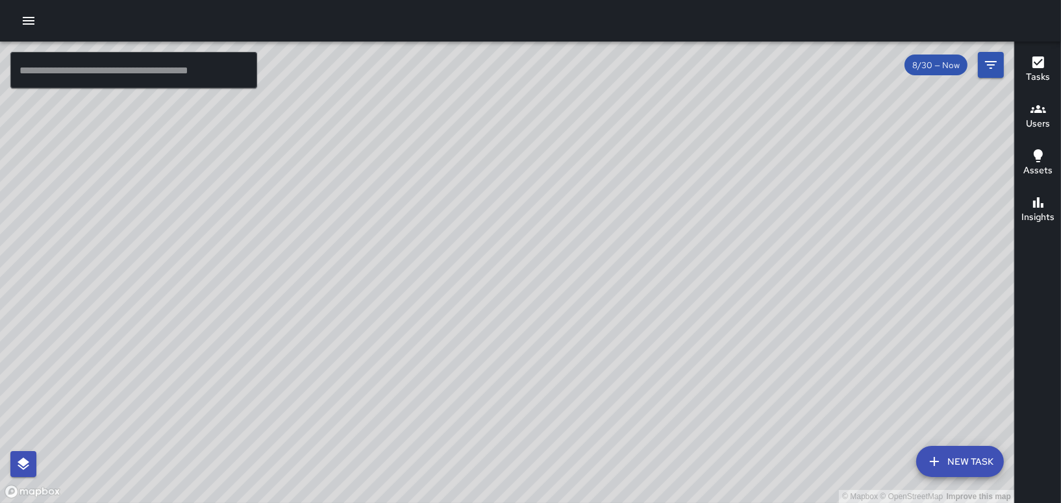
drag, startPoint x: 684, startPoint y: 192, endPoint x: 648, endPoint y: 286, distance: 100.9
click at [648, 286] on div "© Mapbox © OpenStreetMap Improve this map" at bounding box center [507, 273] width 1014 height 462
drag, startPoint x: 629, startPoint y: 266, endPoint x: 628, endPoint y: 277, distance: 11.1
click at [628, 277] on div "© Mapbox © OpenStreetMap Improve this map" at bounding box center [507, 273] width 1014 height 462
drag, startPoint x: 557, startPoint y: 305, endPoint x: 680, endPoint y: 207, distance: 157.6
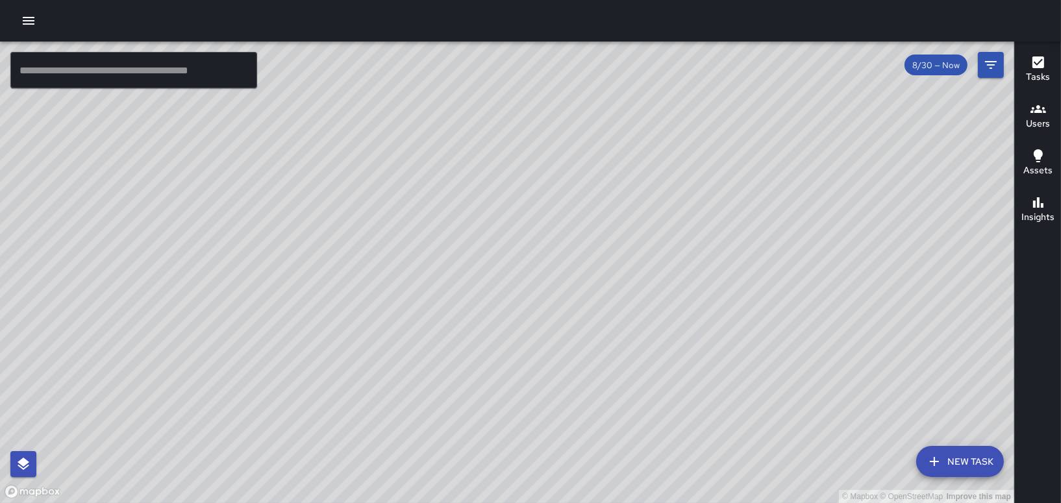
click at [680, 207] on div "© Mapbox © OpenStreetMap Improve this map" at bounding box center [507, 273] width 1014 height 462
drag, startPoint x: 314, startPoint y: 80, endPoint x: 373, endPoint y: 71, distance: 59.1
click at [364, 72] on div "© Mapbox © OpenStreetMap Improve this map" at bounding box center [507, 273] width 1014 height 462
drag, startPoint x: 354, startPoint y: 67, endPoint x: 411, endPoint y: 43, distance: 62.0
click at [418, 127] on div "© Mapbox © OpenStreetMap Improve this map" at bounding box center [507, 273] width 1014 height 462
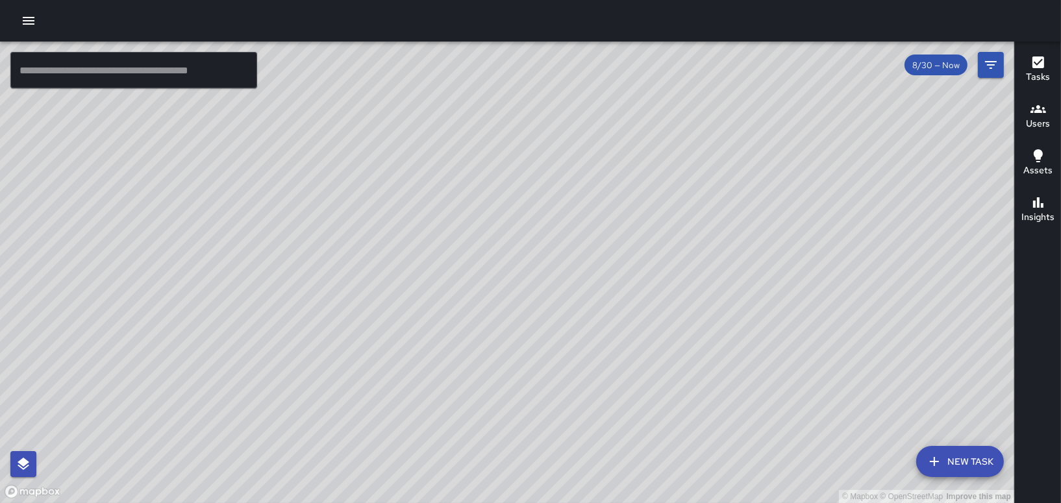
drag, startPoint x: 675, startPoint y: 131, endPoint x: 823, endPoint y: 202, distance: 163.8
click at [823, 202] on div "© Mapbox © OpenStreetMap Improve this map" at bounding box center [507, 273] width 1014 height 462
drag, startPoint x: 745, startPoint y: 403, endPoint x: 561, endPoint y: -68, distance: 505.0
click at [561, 0] on html "© Mapbox © OpenStreetMap Improve this map ​ New Task 8/30 — Now Map Layers Task…" at bounding box center [530, 251] width 1061 height 503
drag, startPoint x: 619, startPoint y: 279, endPoint x: 484, endPoint y: 368, distance: 161.4
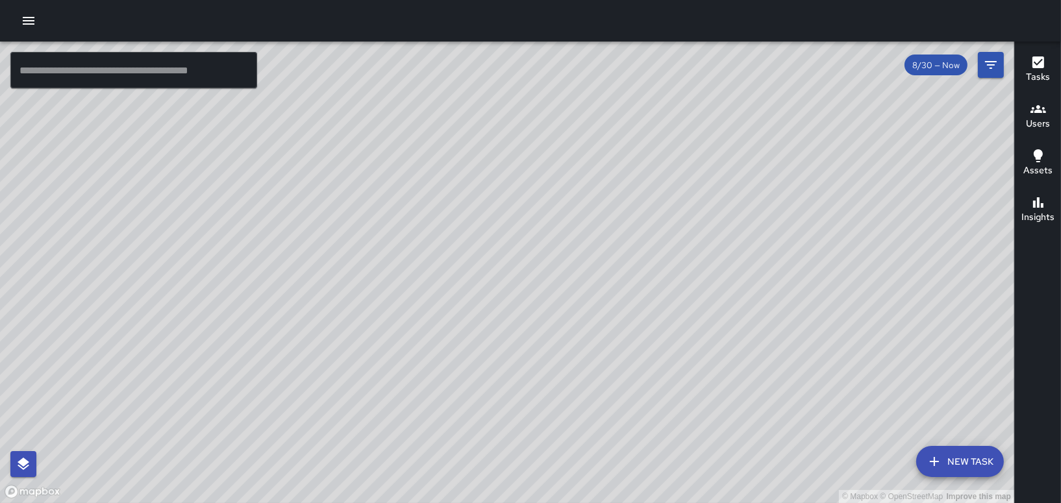
click at [480, 375] on div "© Mapbox © OpenStreetMap Improve this map" at bounding box center [507, 273] width 1014 height 462
drag, startPoint x: 504, startPoint y: 195, endPoint x: 444, endPoint y: 408, distance: 220.6
click at [440, 408] on div "© Mapbox © OpenStreetMap Improve this map" at bounding box center [507, 273] width 1014 height 462
